Goal: Check status: Check status

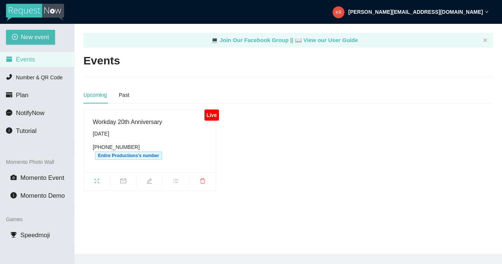
click at [93, 186] on ul at bounding box center [150, 181] width 132 height 18
click at [99, 181] on icon "fullscreen" at bounding box center [97, 181] width 6 height 6
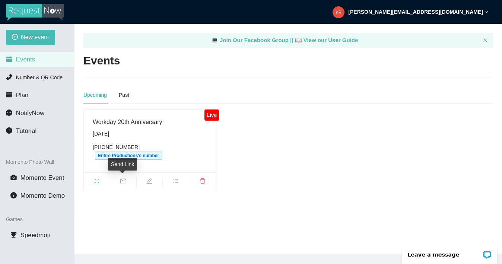
click at [128, 178] on span "mail" at bounding box center [123, 182] width 26 height 8
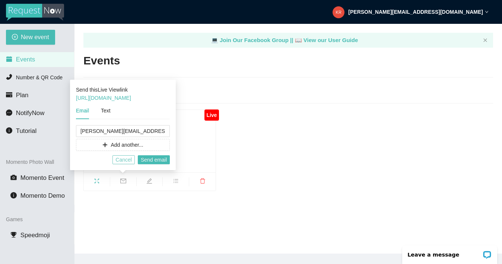
click at [124, 161] on span "Cancel" at bounding box center [123, 160] width 16 height 8
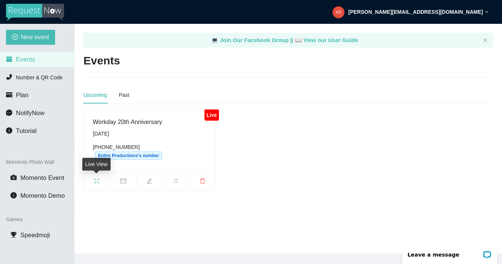
click at [101, 179] on span "fullscreen" at bounding box center [97, 182] width 26 height 8
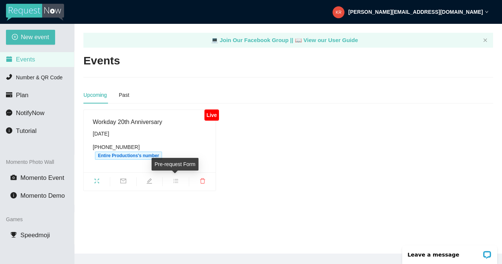
click at [179, 181] on span "bars" at bounding box center [176, 182] width 26 height 8
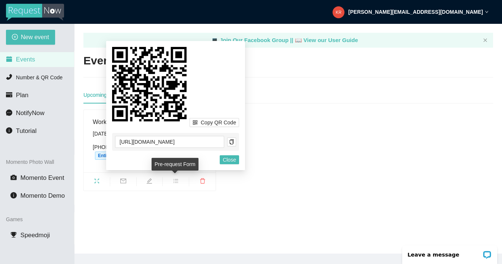
click at [177, 206] on main "💻 Join Our Facebook Group || 📖 View our User Guide Events Upcoming Past Live Wo…" at bounding box center [288, 139] width 428 height 230
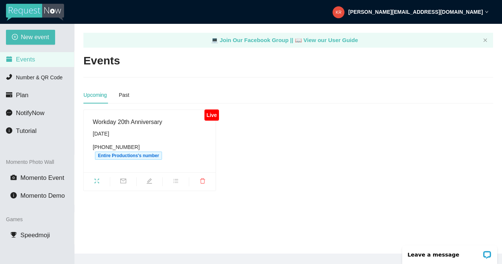
click at [104, 178] on span "fullscreen" at bounding box center [97, 182] width 26 height 8
click at [124, 136] on div "Tuesday, August 19th" at bounding box center [150, 134] width 114 height 8
click at [124, 155] on span "Entire Productions's number" at bounding box center [128, 156] width 67 height 8
click at [94, 185] on span "fullscreen" at bounding box center [97, 182] width 26 height 8
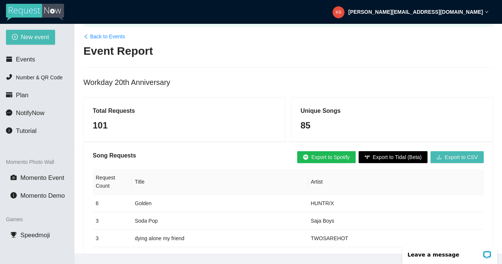
scroll to position [24, 0]
